Goal: Navigation & Orientation: Find specific page/section

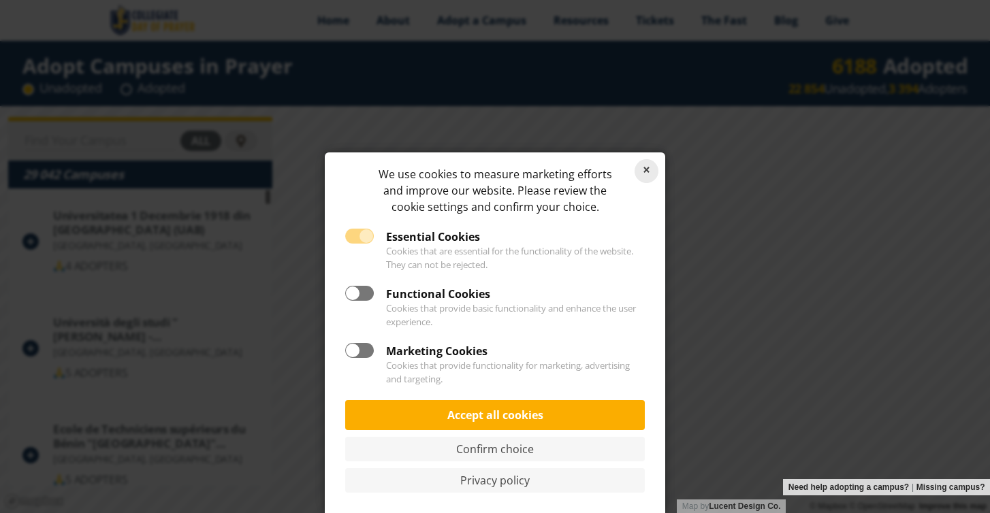
click at [647, 172] on link "Reject cookies" at bounding box center [646, 171] width 24 height 24
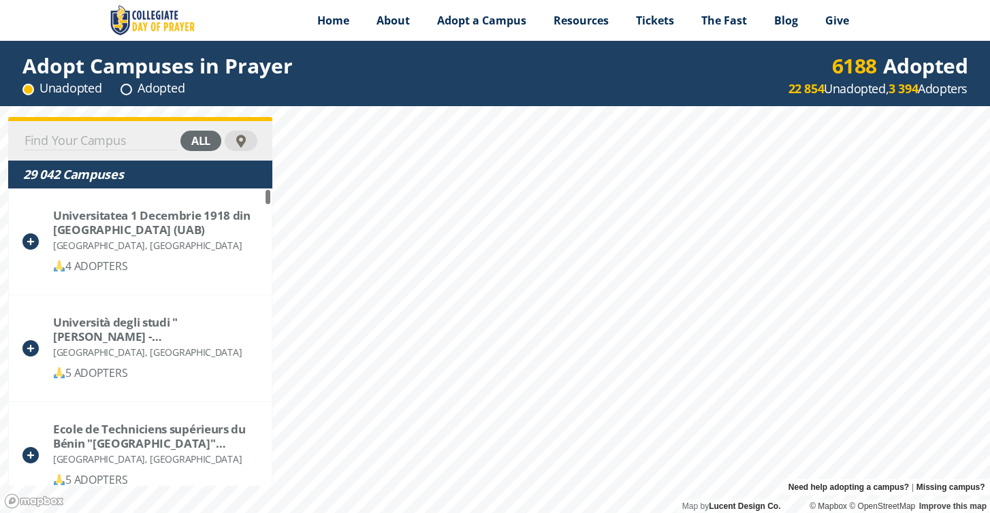
click at [0, 426] on html "Menu Home About Vision History Why United Prayer Endorsements Leadership Contac…" at bounding box center [495, 256] width 990 height 513
click at [910, 479] on div "Map by Lucent Design Co. Need help adopting a campus? | Missing campus? © Mapbo…" at bounding box center [495, 309] width 990 height 407
click at [968, 33] on div "Menu Home About Vision History Why United Prayer Endorsements Leadership Contac…" at bounding box center [495, 256] width 990 height 513
click at [636, 513] on html "Menu Home About Vision History Why United Prayer Endorsements Leadership Contac…" at bounding box center [495, 256] width 990 height 513
click at [522, 513] on html "Menu Home About Vision History Why United Prayer Endorsements Leadership Contac…" at bounding box center [495, 256] width 990 height 513
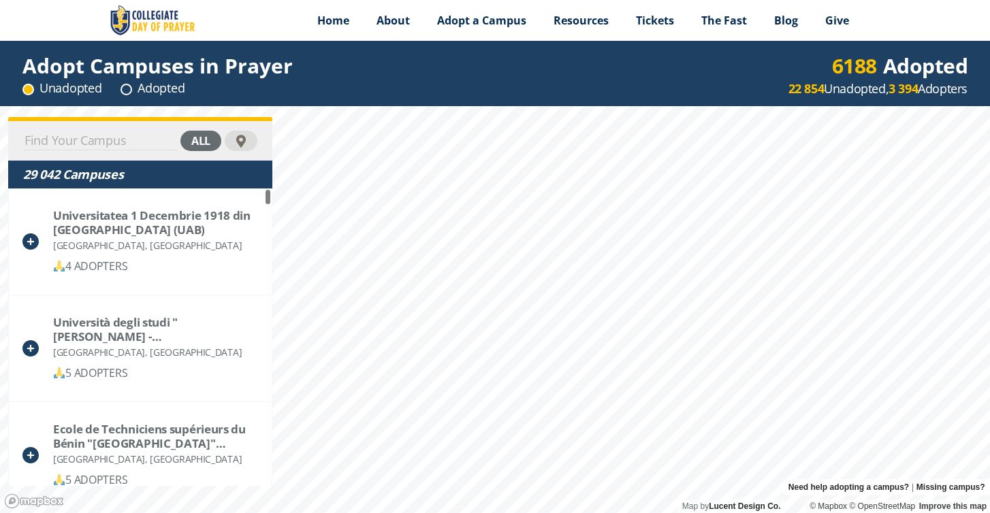
click at [602, 513] on html "Menu Home About Vision History Why United Prayer Endorsements Leadership Contac…" at bounding box center [495, 256] width 990 height 513
click at [679, 513] on html "Menu Home About Vision History Why United Prayer Endorsements Leadership Contac…" at bounding box center [495, 256] width 990 height 513
click at [989, 479] on div "Map by Lucent Design Co. Need help adopting a campus? | Missing campus? © Mapbo…" at bounding box center [495, 309] width 990 height 407
click at [604, 513] on html "Menu Home About Vision History Why United Prayer Endorsements Leadership Contac…" at bounding box center [495, 256] width 990 height 513
